Goal: Task Accomplishment & Management: Use online tool/utility

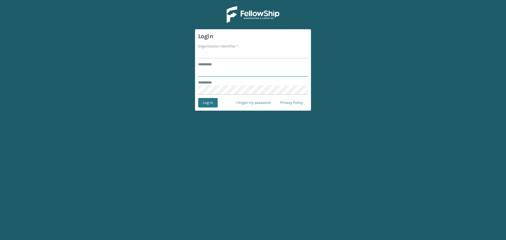
type input "*******"
click at [225, 51] on input "Organization Identifier *" at bounding box center [253, 53] width 110 height 9
type input "[GEOGRAPHIC_DATA]"
click at [209, 104] on button "Log In" at bounding box center [208, 102] width 20 height 9
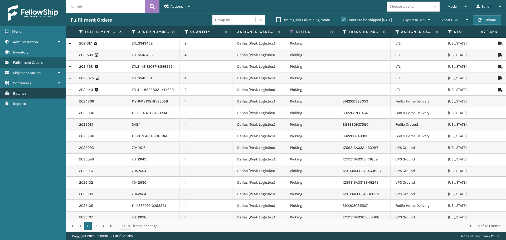
click at [48, 96] on link "Batches" at bounding box center [33, 93] width 66 height 10
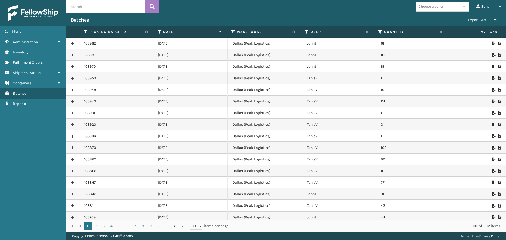
drag, startPoint x: 158, startPoint y: 44, endPoint x: 185, endPoint y: 64, distance: 33.9
click at [200, 64] on td "[DATE]" at bounding box center [190, 67] width 74 height 12
drag, startPoint x: 157, startPoint y: 43, endPoint x: 412, endPoint y: 79, distance: 257.6
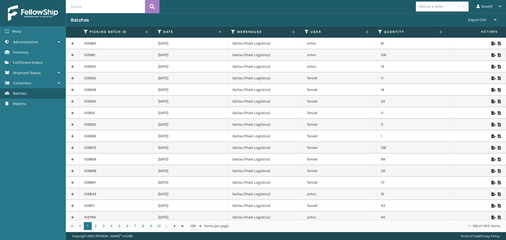
click at [417, 81] on td "11" at bounding box center [413, 78] width 74 height 12
